Goal: Transaction & Acquisition: Book appointment/travel/reservation

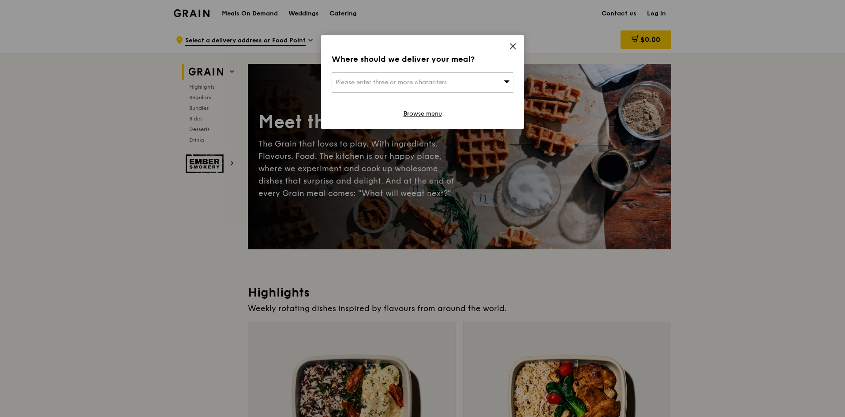
click at [509, 44] on icon at bounding box center [513, 46] width 8 height 8
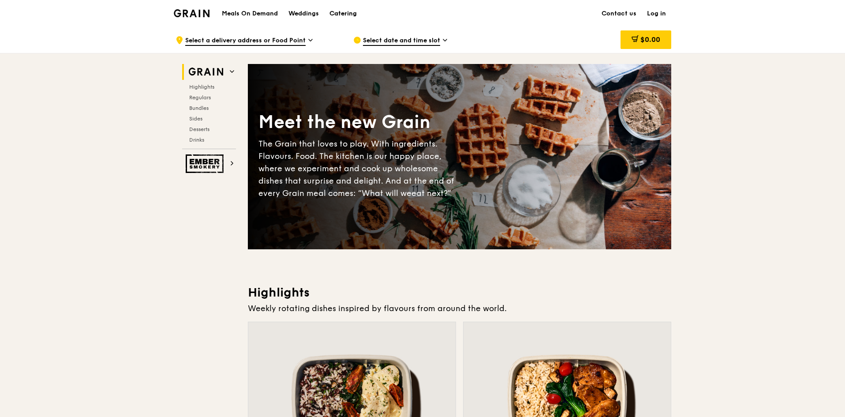
click at [338, 11] on div "Catering" at bounding box center [342, 13] width 27 height 26
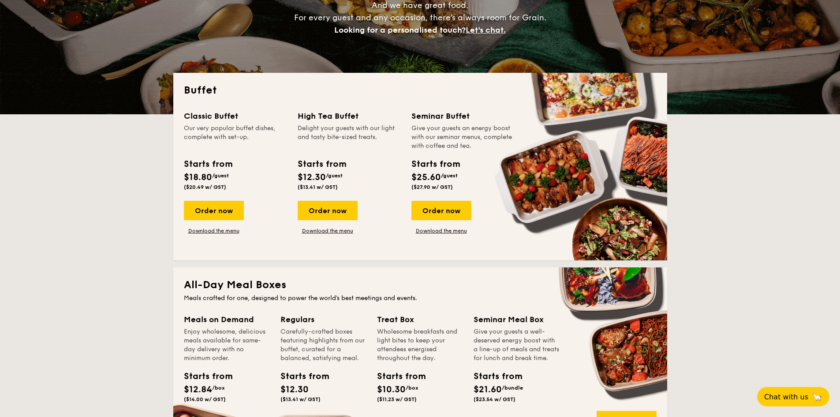
scroll to position [132, 0]
click at [339, 209] on div "Order now" at bounding box center [328, 210] width 60 height 19
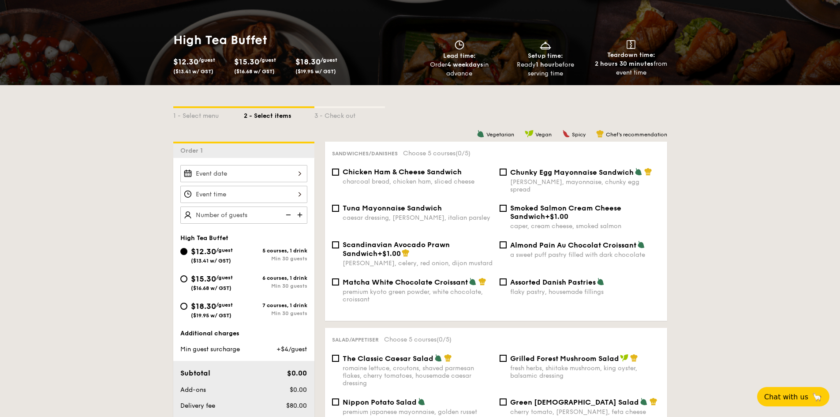
scroll to position [132, 0]
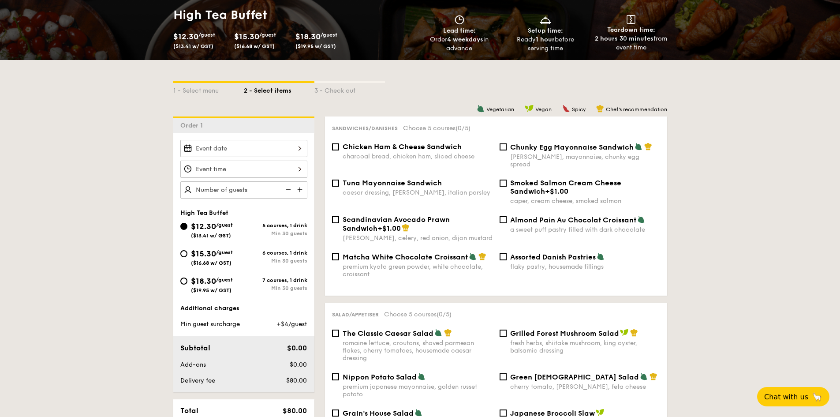
click at [302, 190] on img at bounding box center [300, 189] width 13 height 17
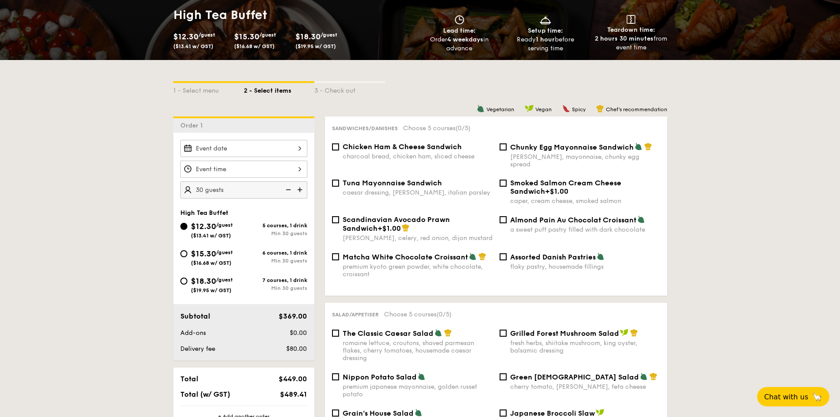
click at [302, 190] on img at bounding box center [300, 189] width 13 height 17
click at [290, 189] on img at bounding box center [287, 189] width 13 height 17
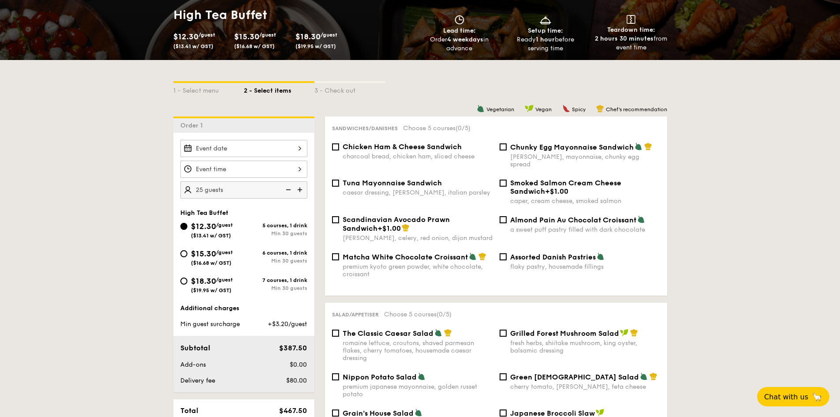
click at [290, 189] on img at bounding box center [287, 189] width 13 height 17
type input "20 guests"
click at [290, 189] on img at bounding box center [287, 189] width 13 height 17
click at [287, 189] on img at bounding box center [287, 189] width 13 height 17
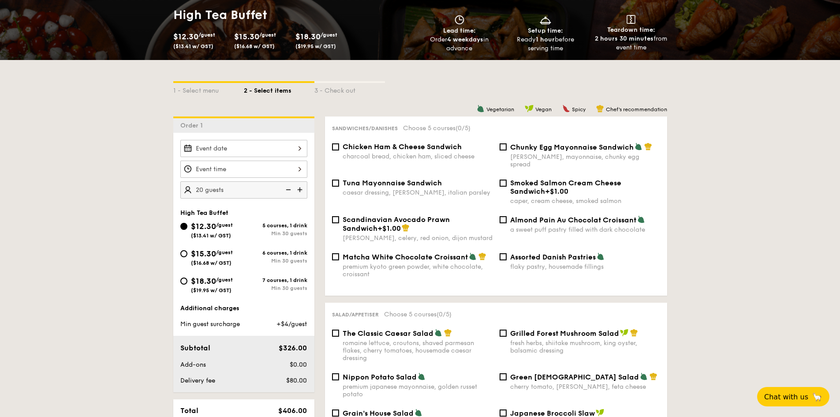
click at [287, 189] on img at bounding box center [287, 189] width 13 height 17
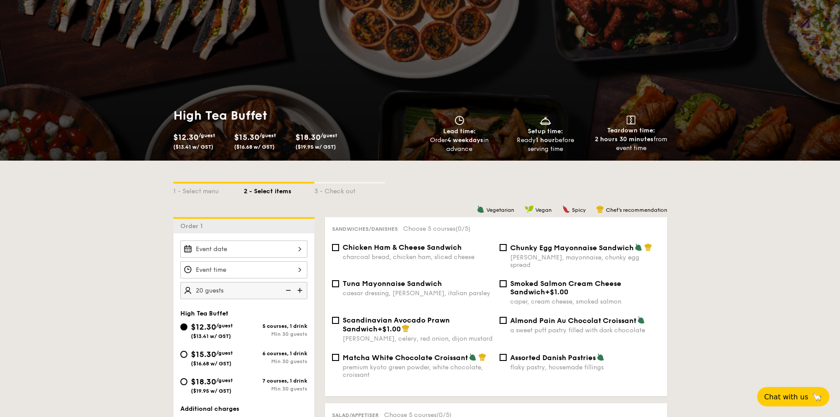
scroll to position [0, 0]
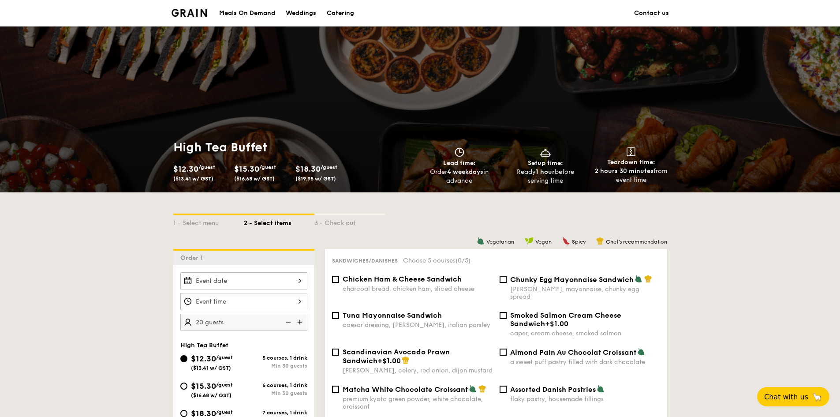
click at [255, 14] on div "Meals On Demand" at bounding box center [247, 13] width 56 height 26
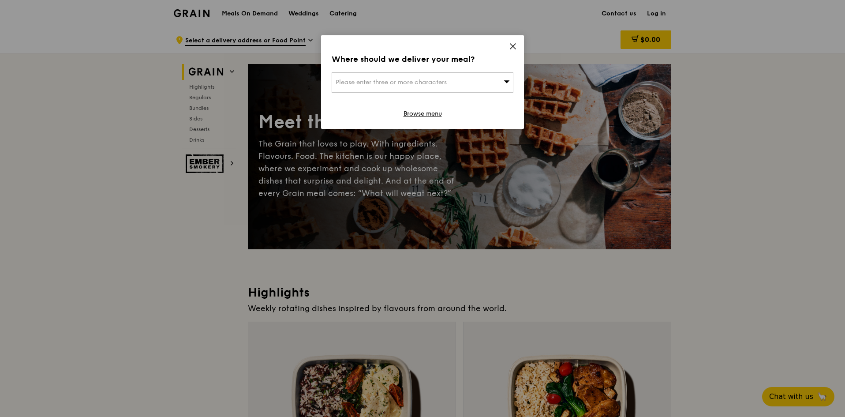
click at [465, 77] on div "Please enter three or more characters" at bounding box center [422, 82] width 182 height 20
click at [421, 75] on input "search" at bounding box center [422, 82] width 181 height 19
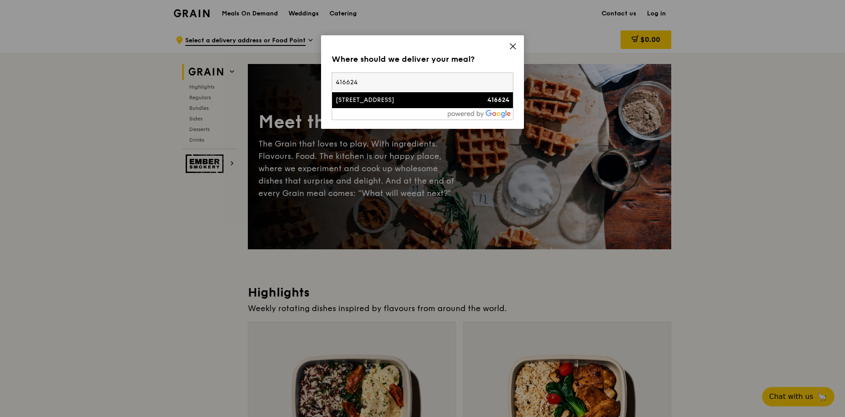
type input "416624"
click at [381, 100] on div "57 Senang Crescent" at bounding box center [400, 100] width 130 height 9
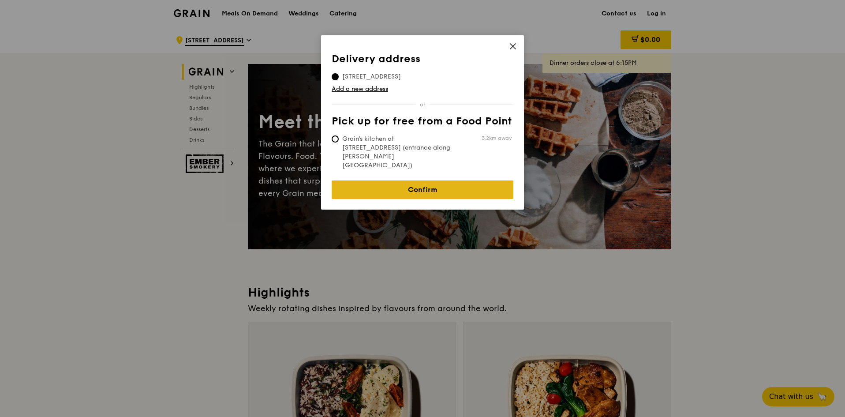
click at [448, 180] on link "Confirm" at bounding box center [422, 189] width 182 height 19
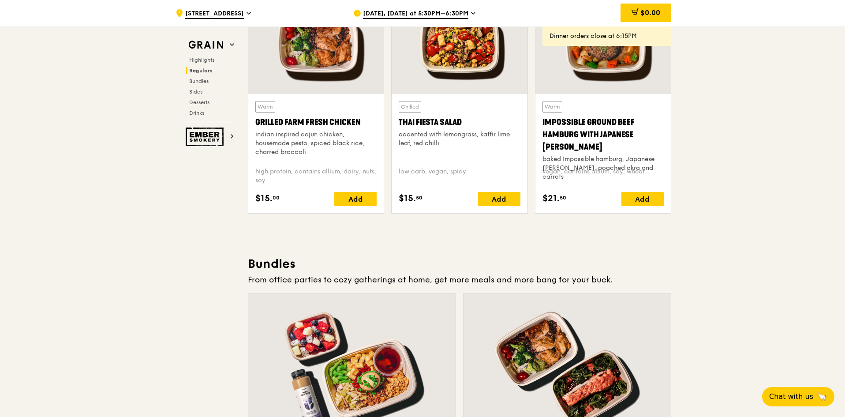
scroll to position [1058, 0]
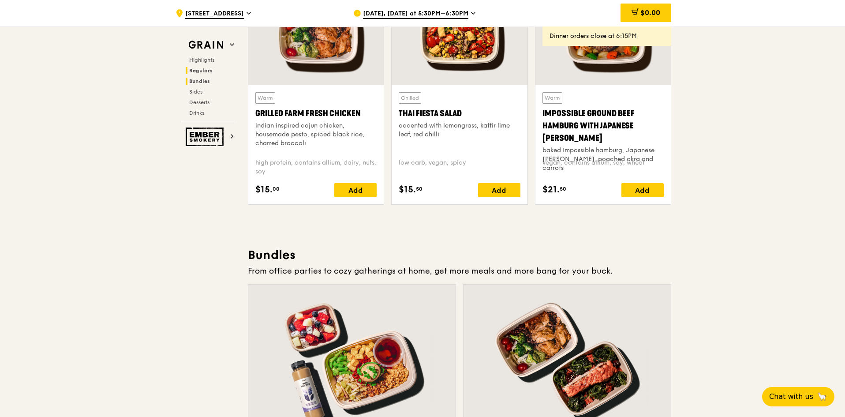
click at [201, 80] on span "Bundles" at bounding box center [199, 81] width 21 height 6
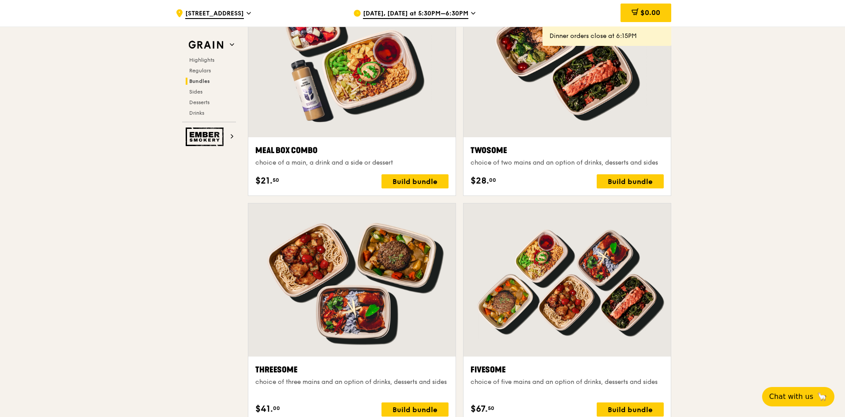
scroll to position [1490, 0]
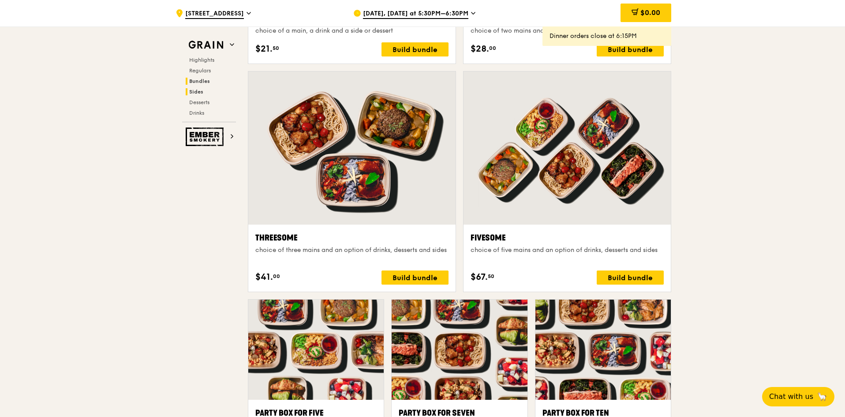
click at [195, 91] on span "Sides" at bounding box center [196, 92] width 14 height 6
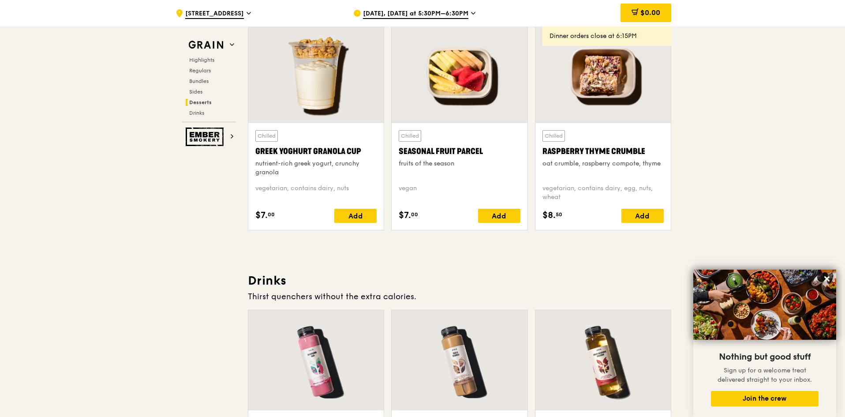
scroll to position [2660, 0]
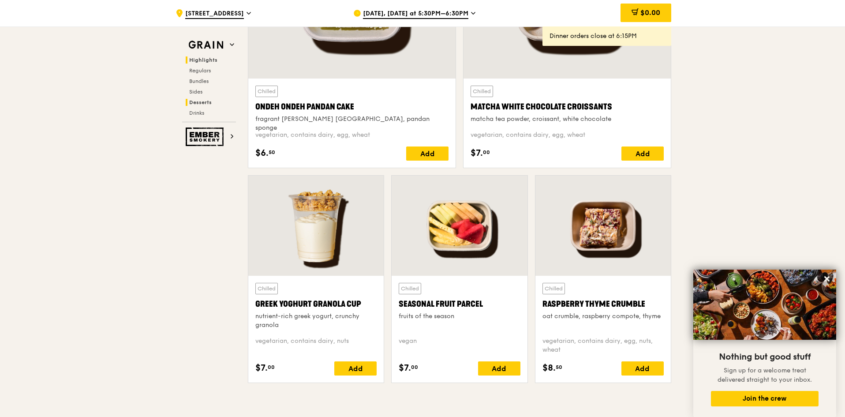
click at [207, 61] on span "Highlights" at bounding box center [203, 60] width 28 height 6
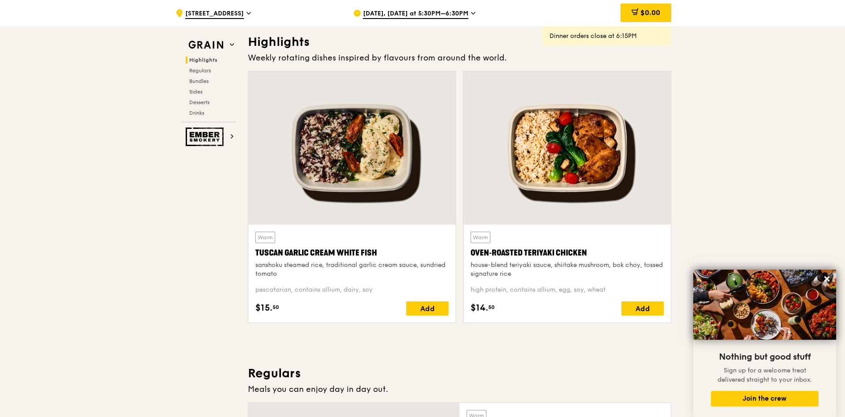
scroll to position [249, 0]
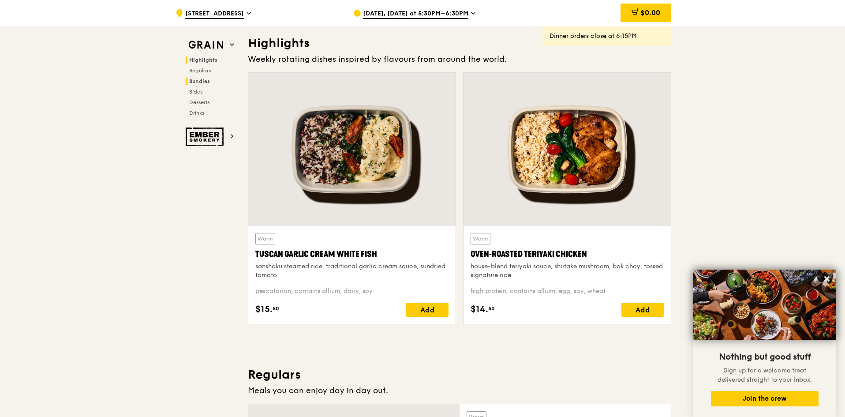
click at [207, 82] on span "Bundles" at bounding box center [199, 81] width 21 height 6
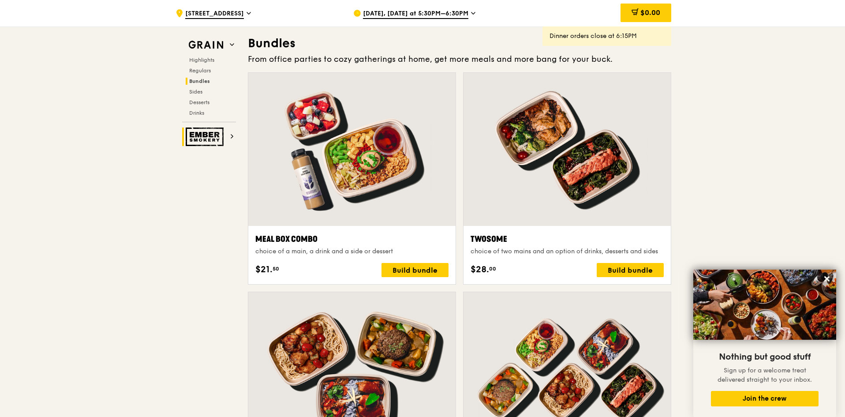
click at [214, 142] on img at bounding box center [206, 136] width 41 height 19
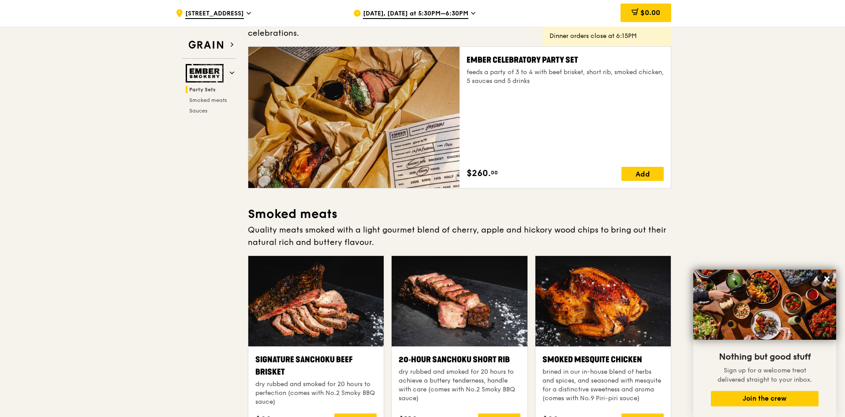
scroll to position [28, 0]
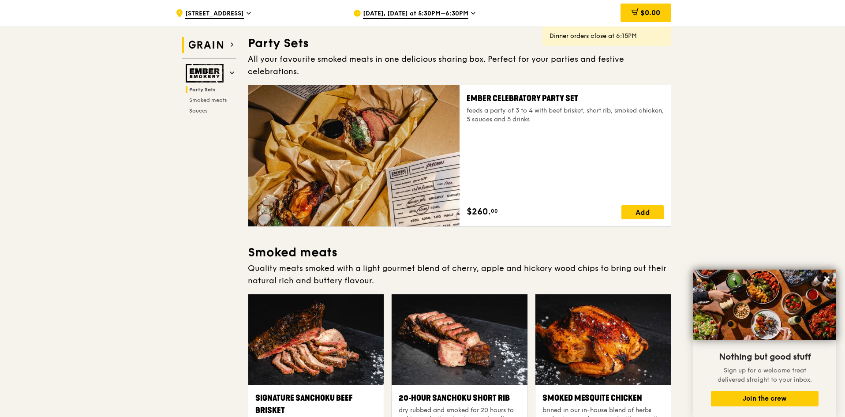
click at [208, 45] on img at bounding box center [206, 45] width 41 height 16
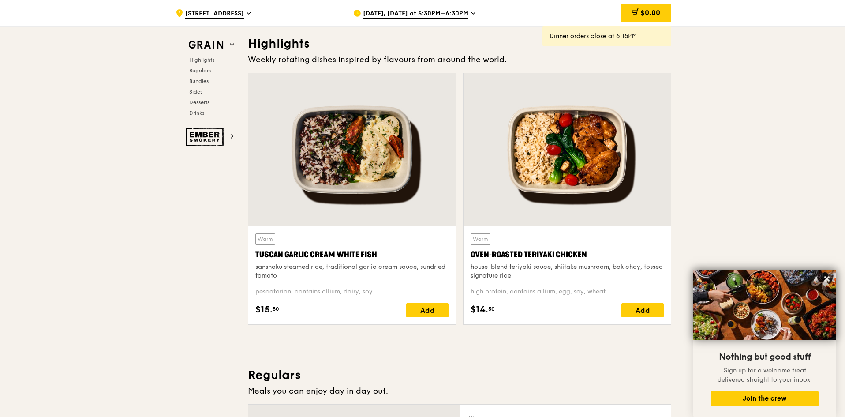
scroll to position [249, 0]
click at [233, 44] on icon at bounding box center [232, 44] width 4 height 4
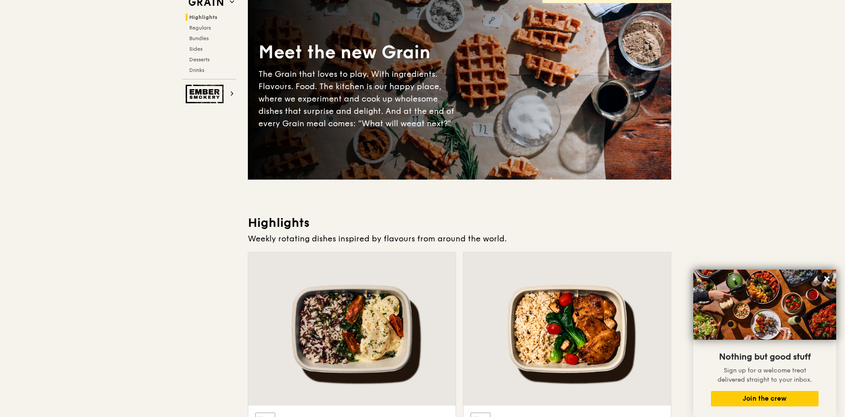
scroll to position [0, 0]
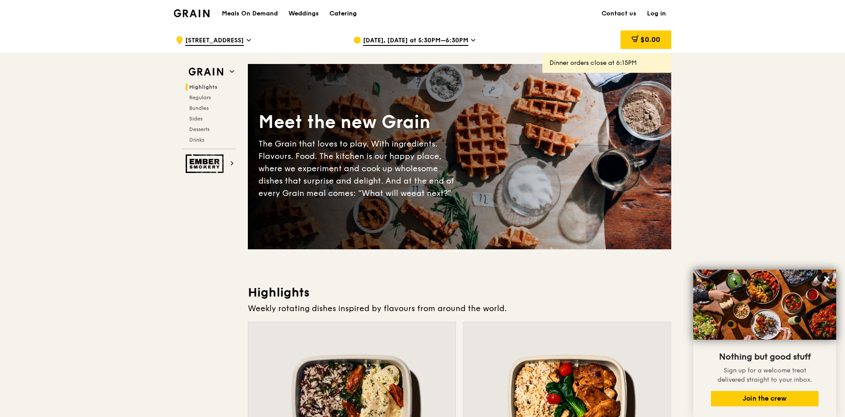
click at [350, 12] on div "Catering" at bounding box center [342, 13] width 27 height 26
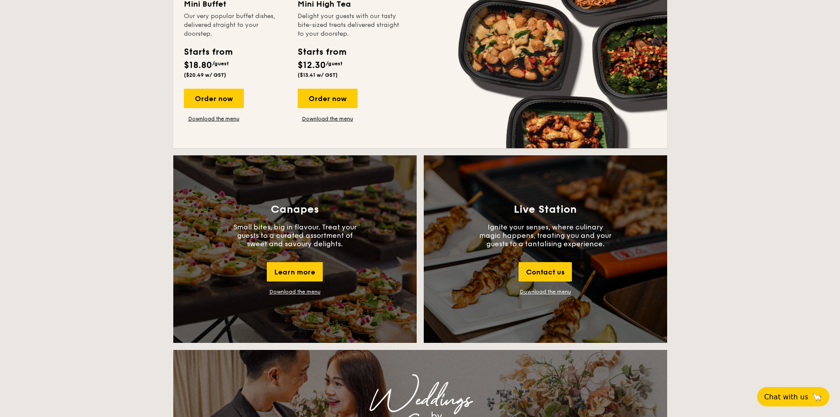
scroll to position [661, 0]
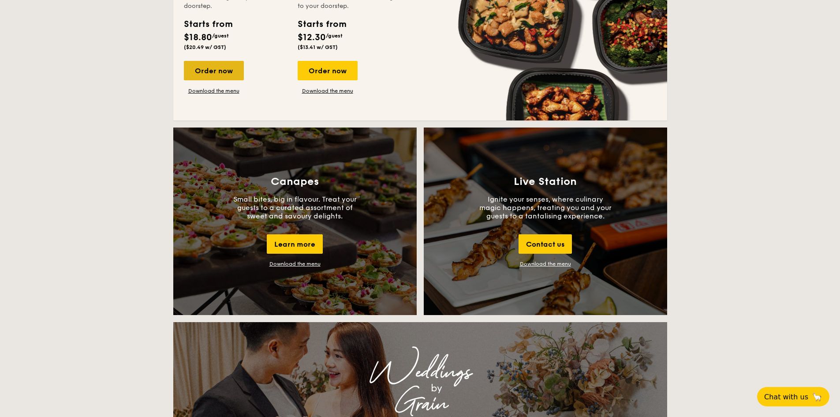
click at [216, 68] on div "Order now" at bounding box center [214, 70] width 60 height 19
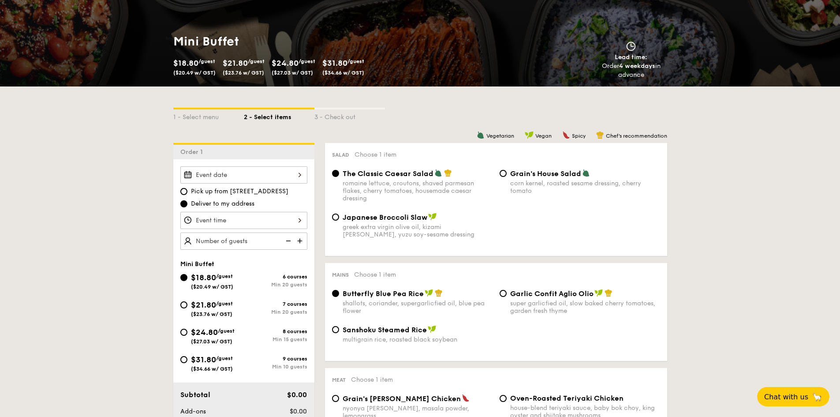
scroll to position [132, 0]
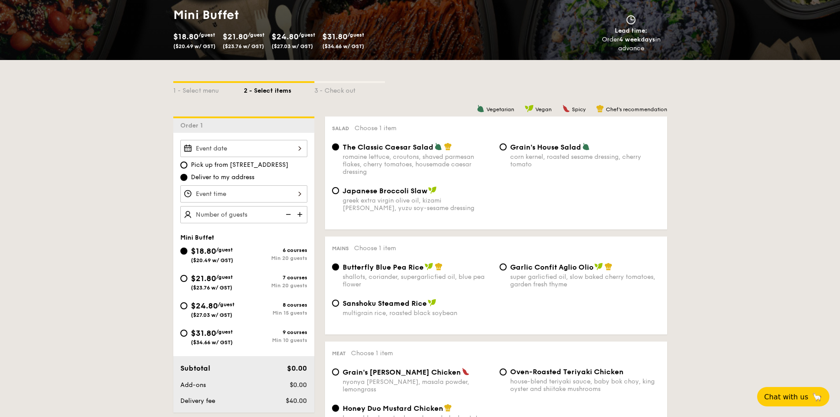
click at [302, 212] on img at bounding box center [300, 214] width 13 height 17
type input "20 guests"
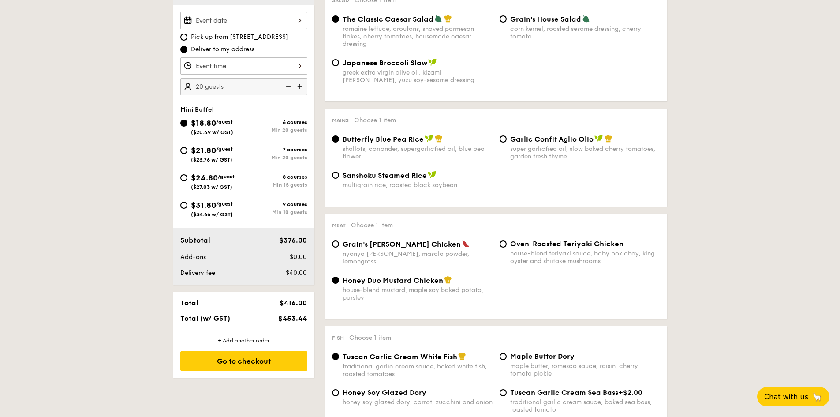
scroll to position [309, 0]
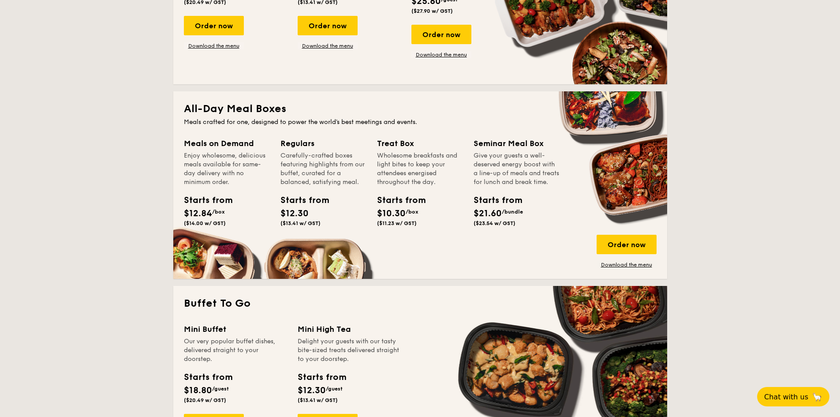
scroll to position [1430, 0]
